Goal: Navigation & Orientation: Find specific page/section

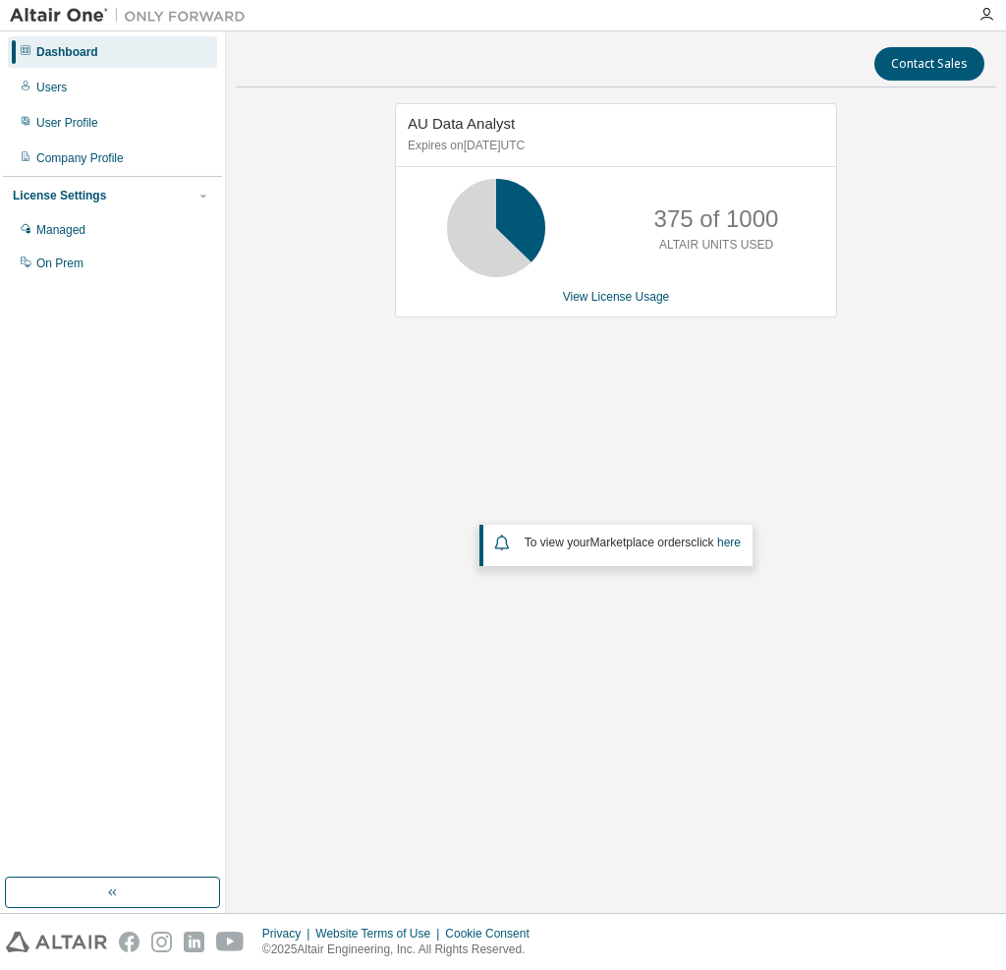
click at [76, 6] on img at bounding box center [133, 16] width 246 height 20
